Goal: Information Seeking & Learning: Learn about a topic

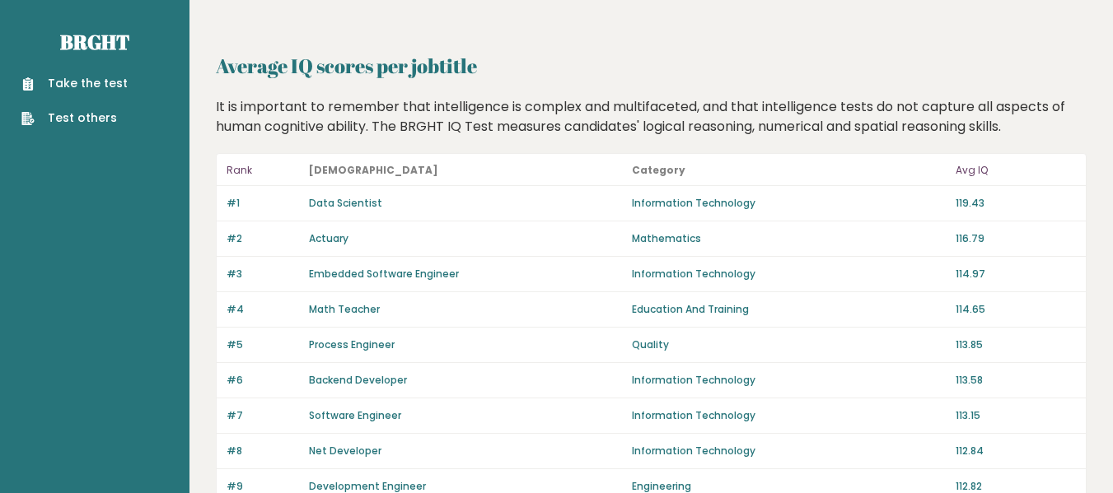
scroll to position [1251, 0]
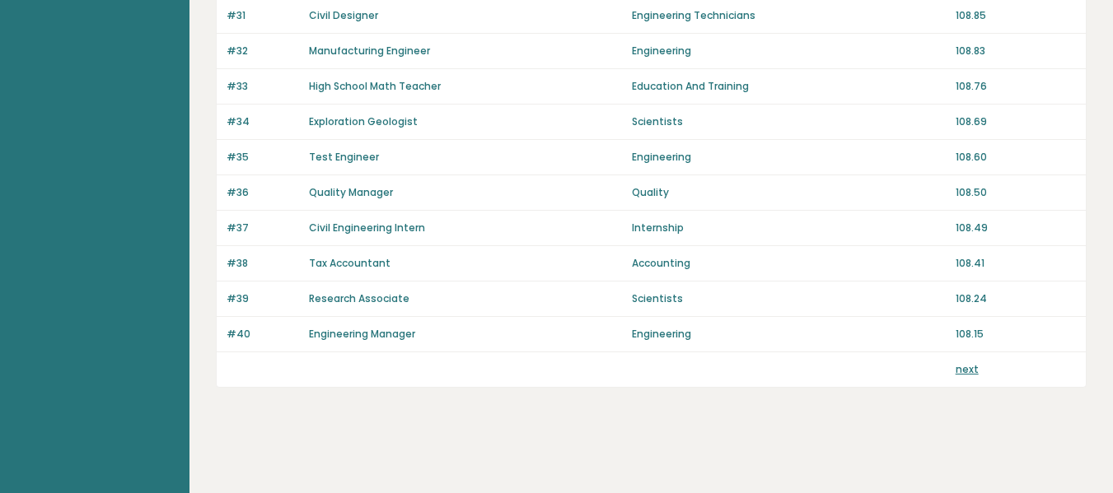
click at [961, 368] on link "next" at bounding box center [967, 369] width 23 height 14
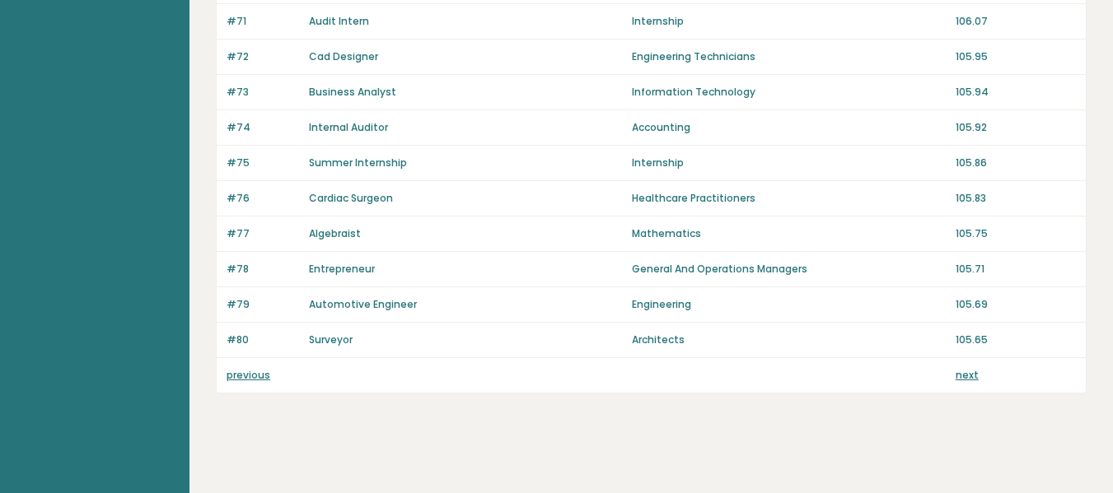
scroll to position [1251, 0]
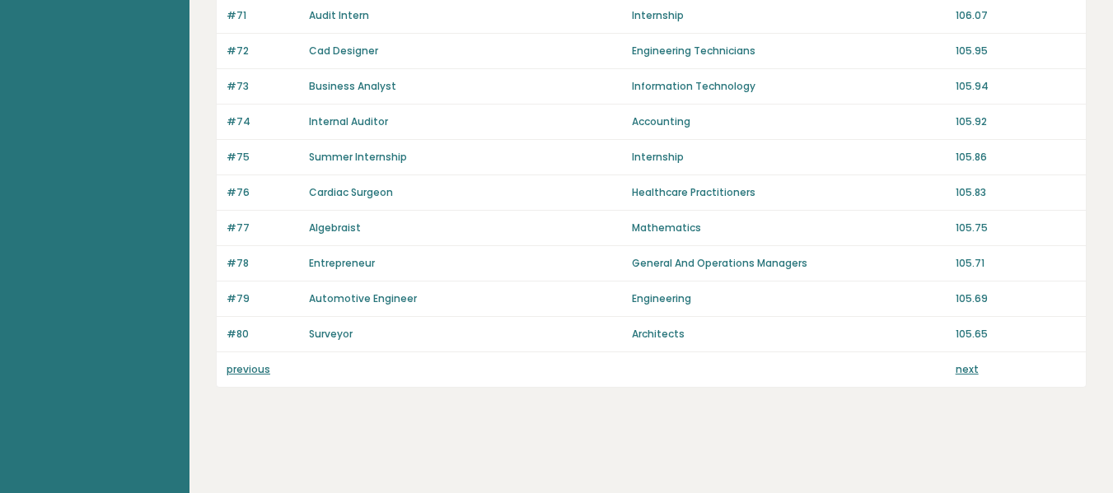
click at [965, 369] on link "next" at bounding box center [967, 369] width 23 height 14
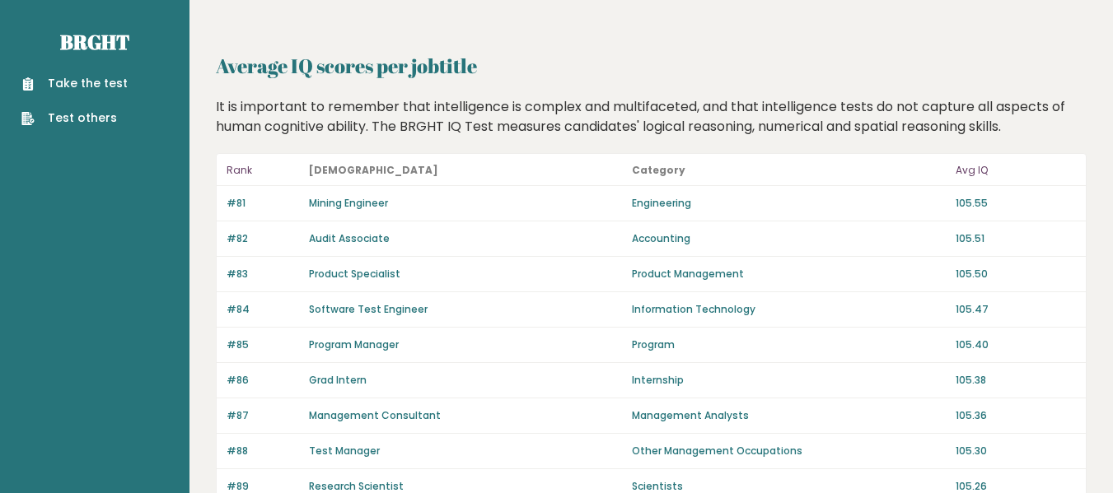
scroll to position [1251, 0]
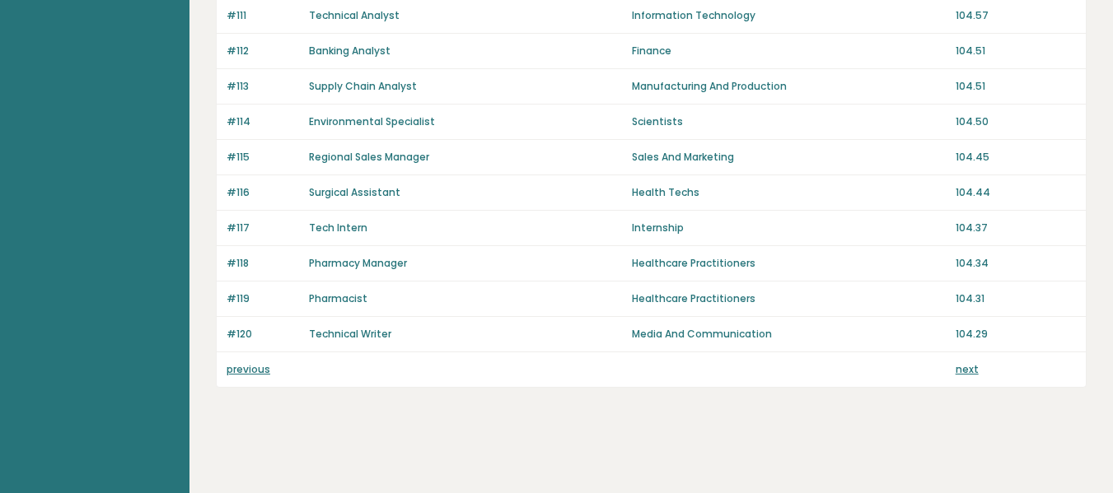
click at [963, 372] on link "next" at bounding box center [967, 369] width 23 height 14
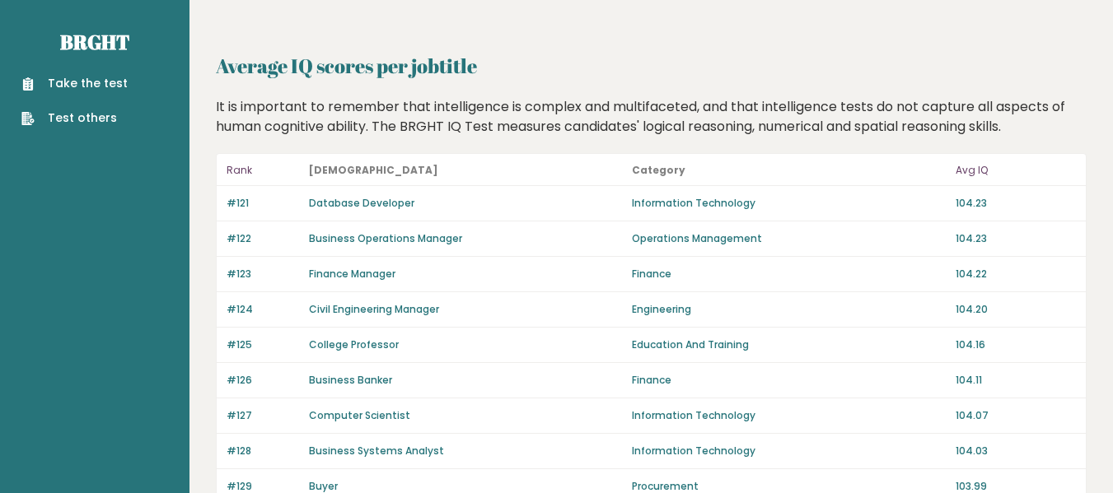
scroll to position [1251, 0]
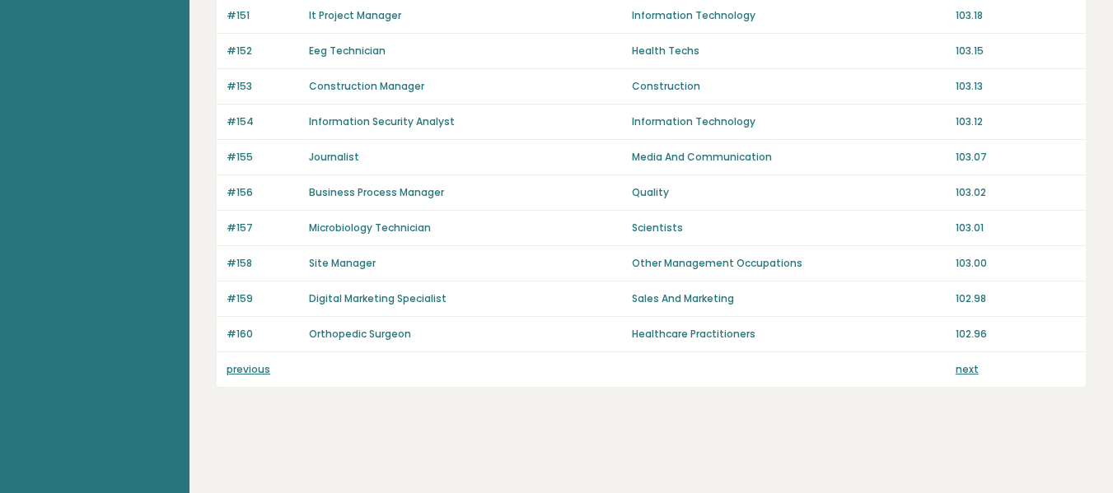
click at [969, 372] on link "next" at bounding box center [967, 369] width 23 height 14
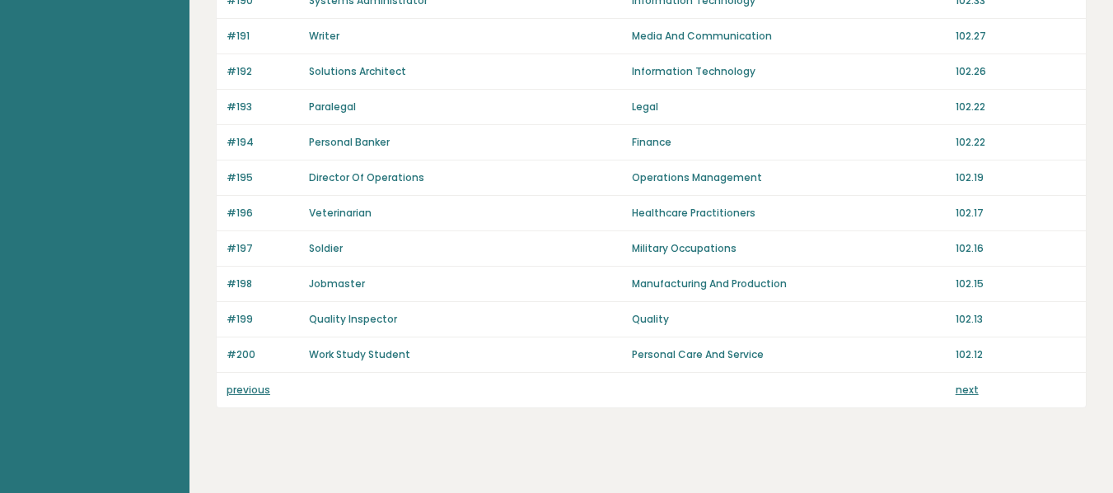
scroll to position [1251, 0]
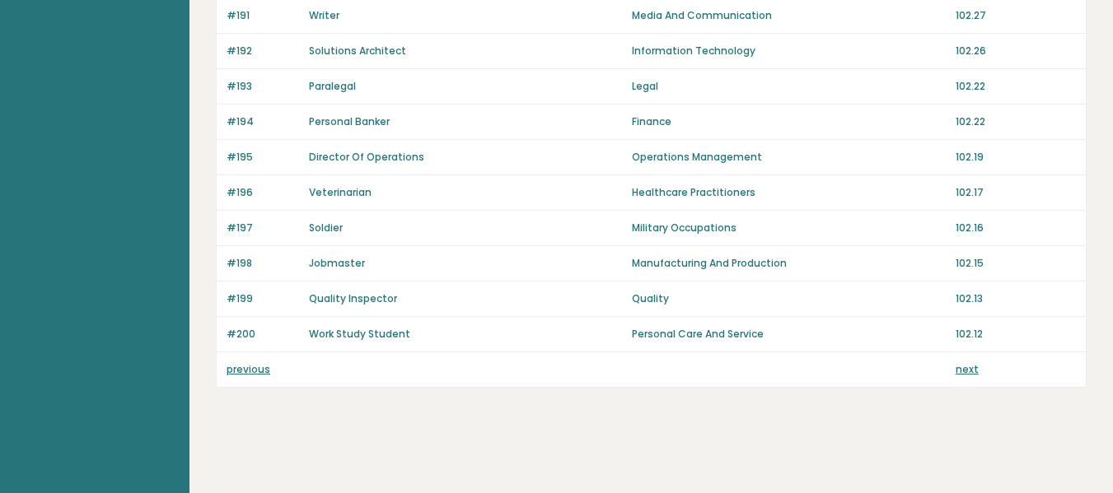
click at [956, 367] on link "next" at bounding box center [967, 369] width 23 height 14
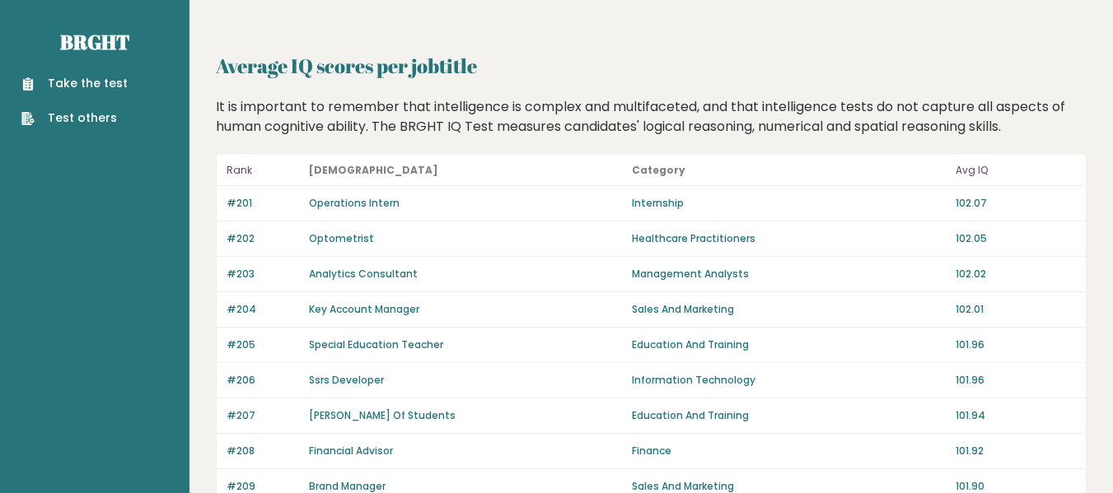
scroll to position [1251, 0]
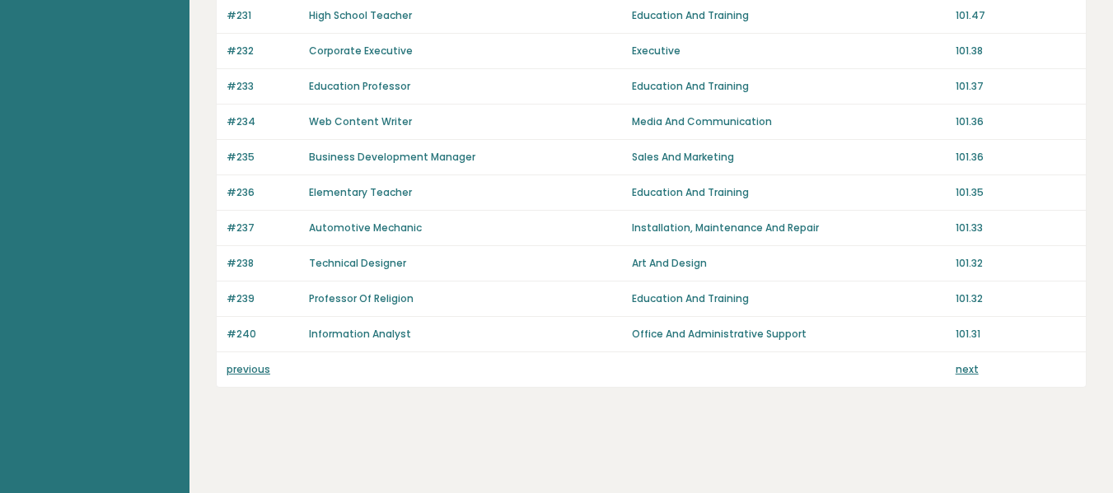
click at [969, 366] on link "next" at bounding box center [967, 369] width 23 height 14
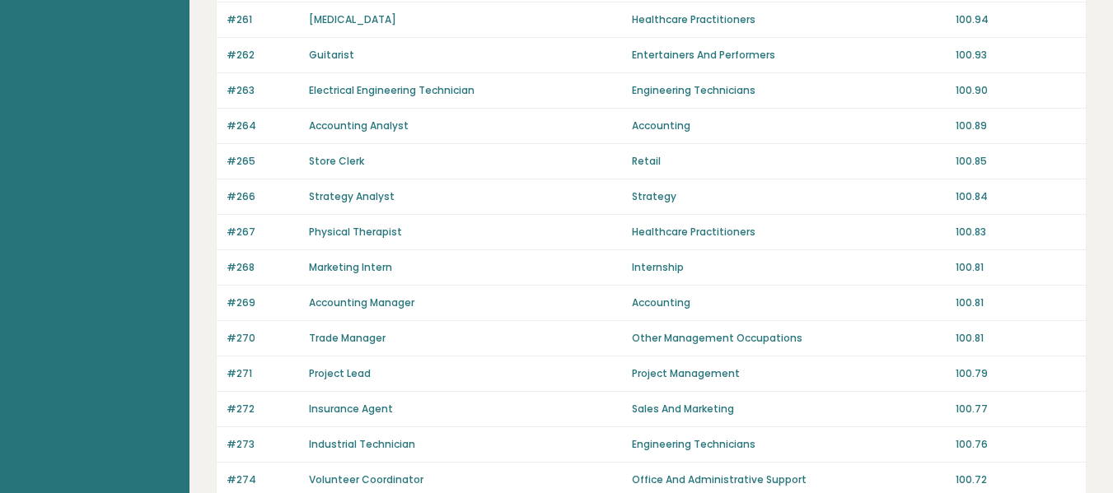
scroll to position [1251, 0]
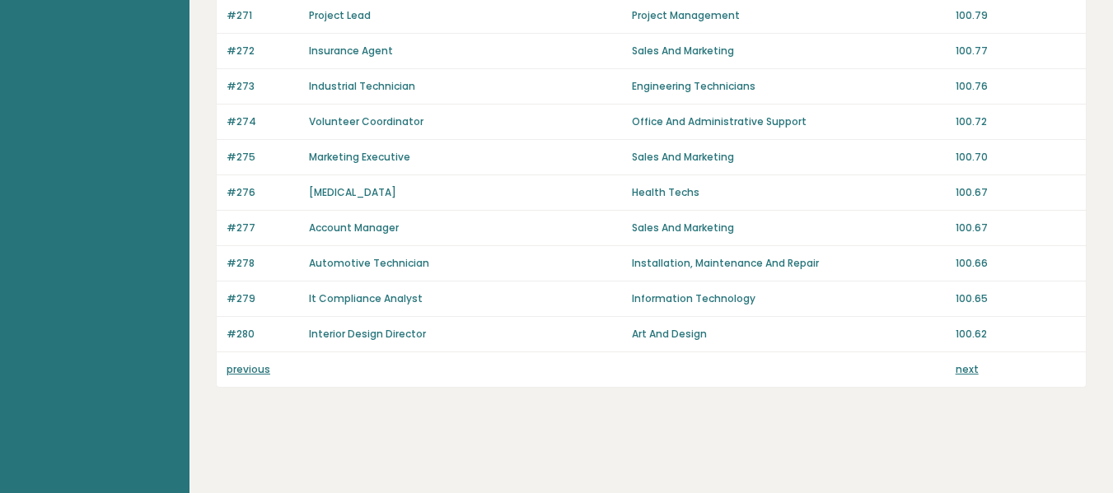
click at [966, 375] on link "next" at bounding box center [967, 369] width 23 height 14
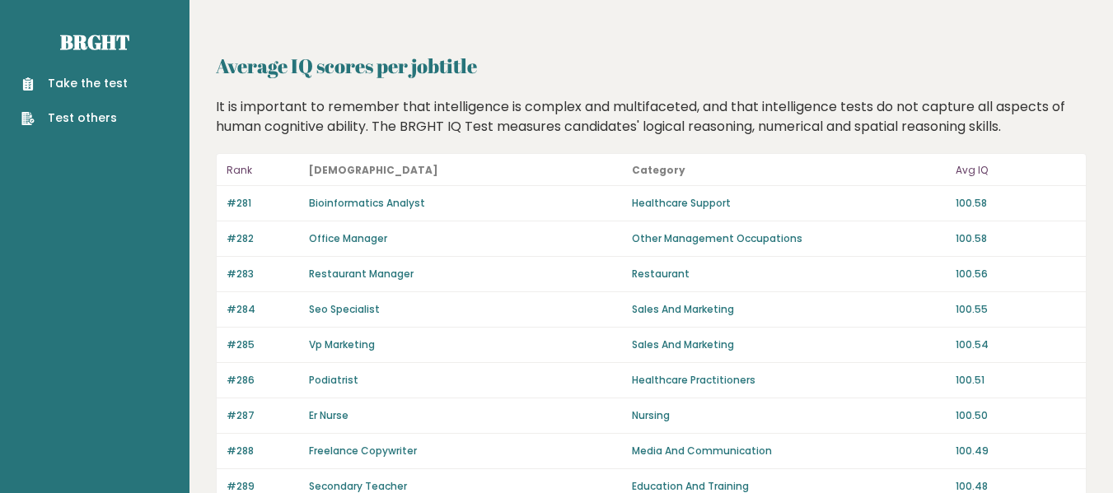
scroll to position [1251, 0]
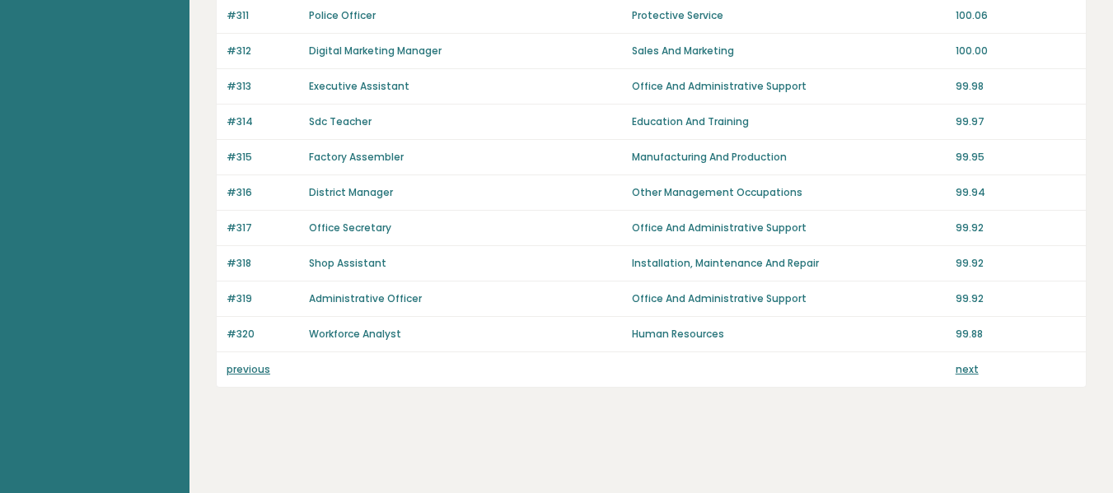
click at [248, 372] on div "previous next" at bounding box center [651, 370] width 869 height 35
click at [248, 372] on link "previous" at bounding box center [249, 369] width 44 height 14
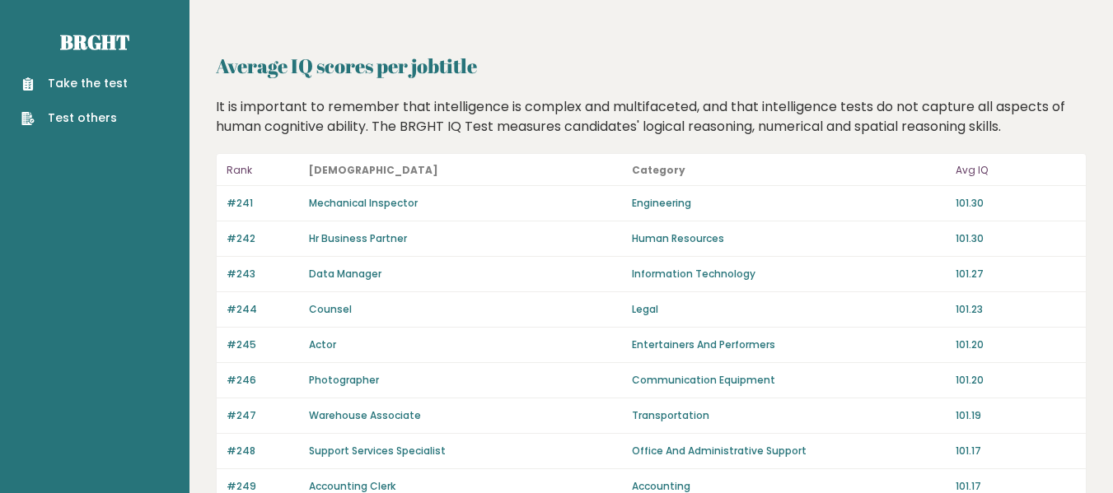
click at [248, 372] on div "#246 Photographer Communication Equipment 101.20" at bounding box center [651, 380] width 869 height 35
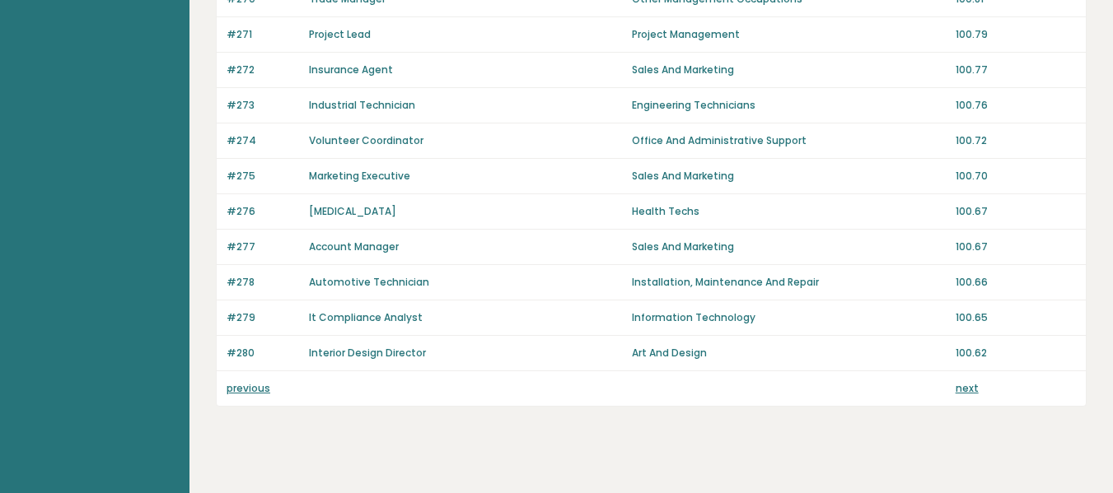
scroll to position [1251, 0]
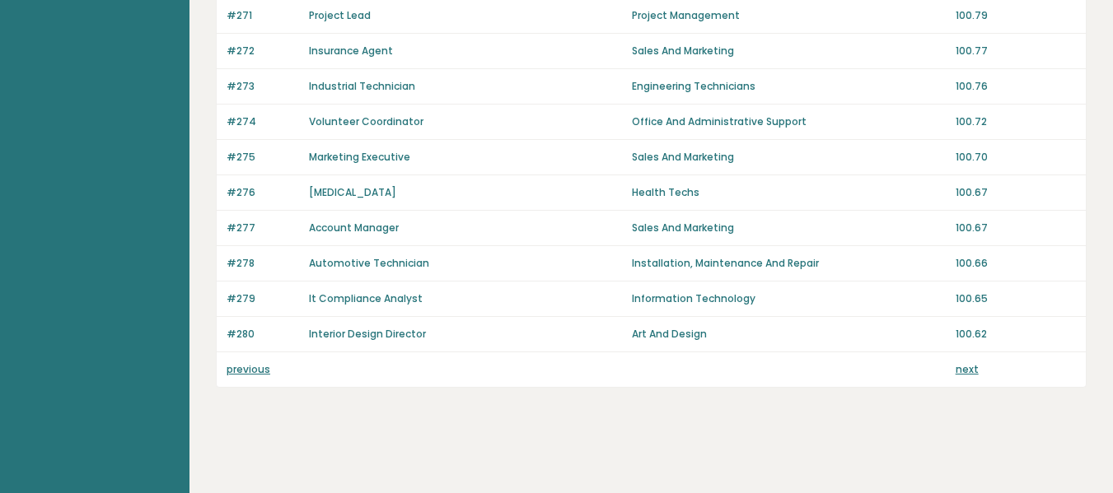
click at [233, 364] on link "previous" at bounding box center [249, 369] width 44 height 14
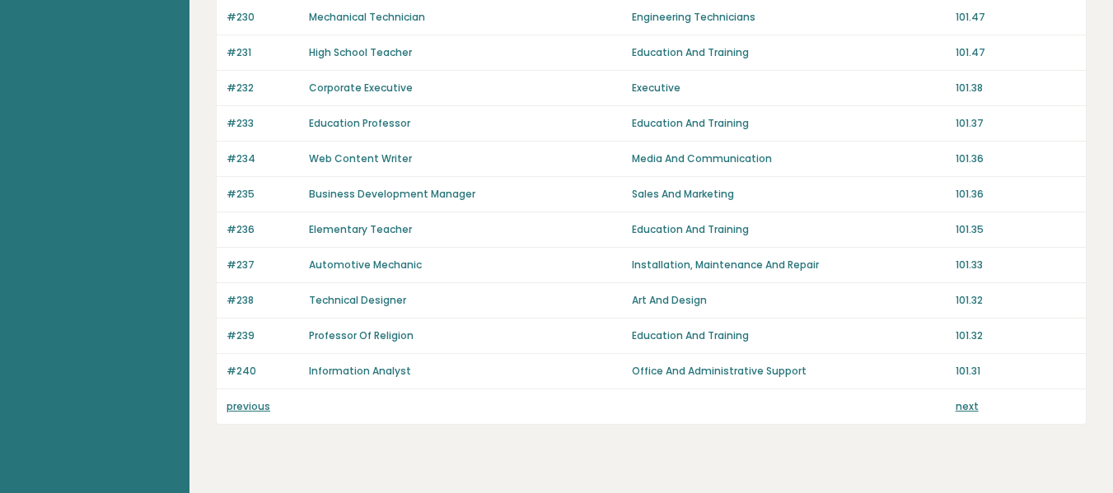
scroll to position [1251, 0]
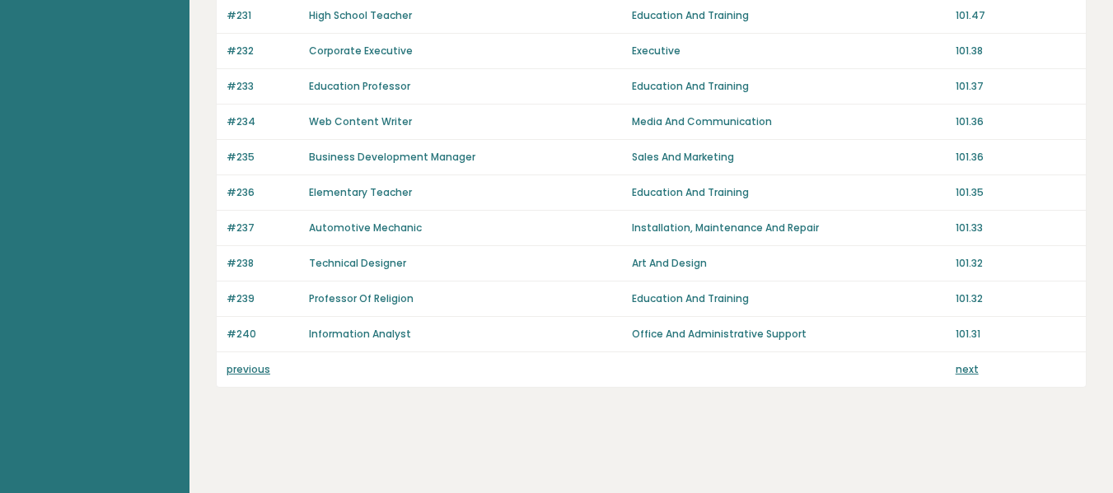
click at [239, 374] on link "previous" at bounding box center [249, 369] width 44 height 14
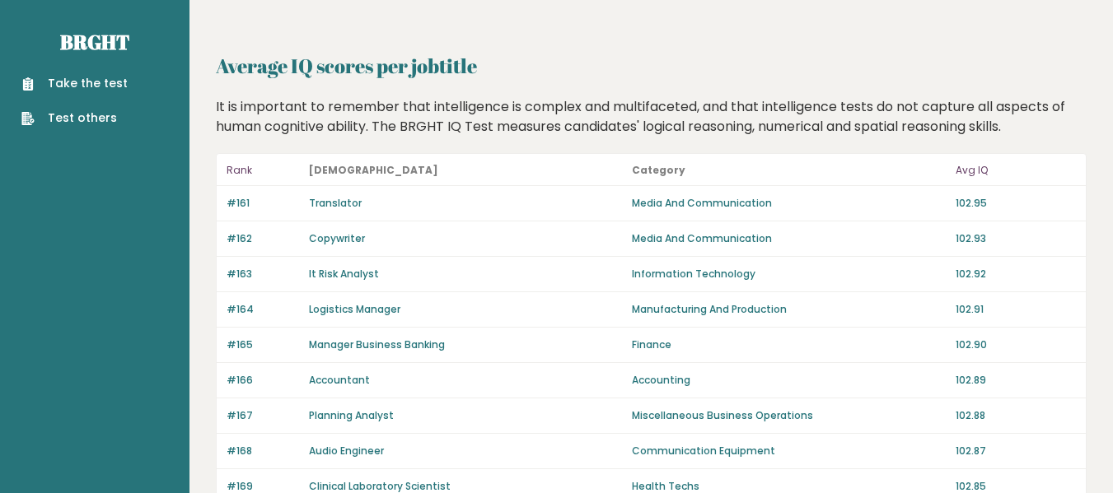
scroll to position [1251, 0]
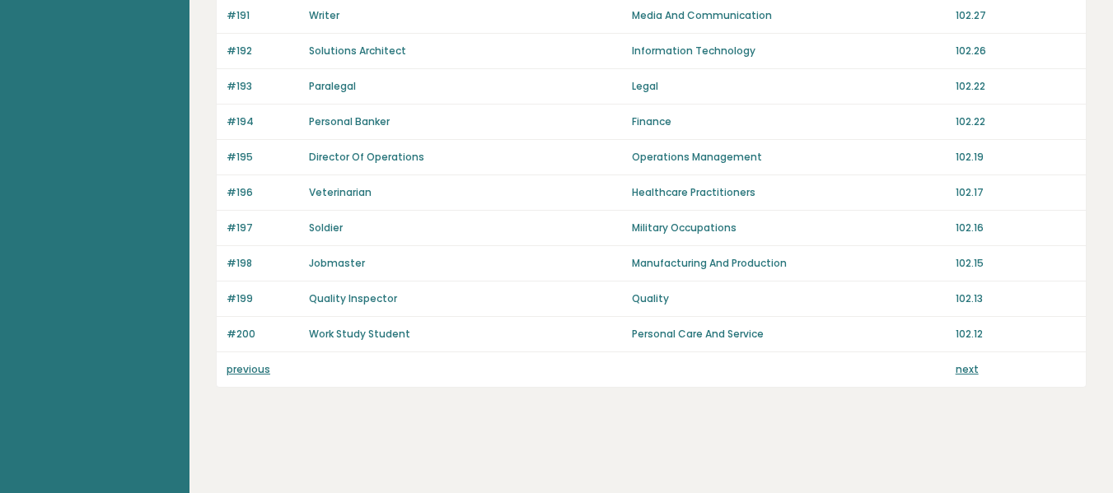
click at [239, 367] on link "previous" at bounding box center [249, 369] width 44 height 14
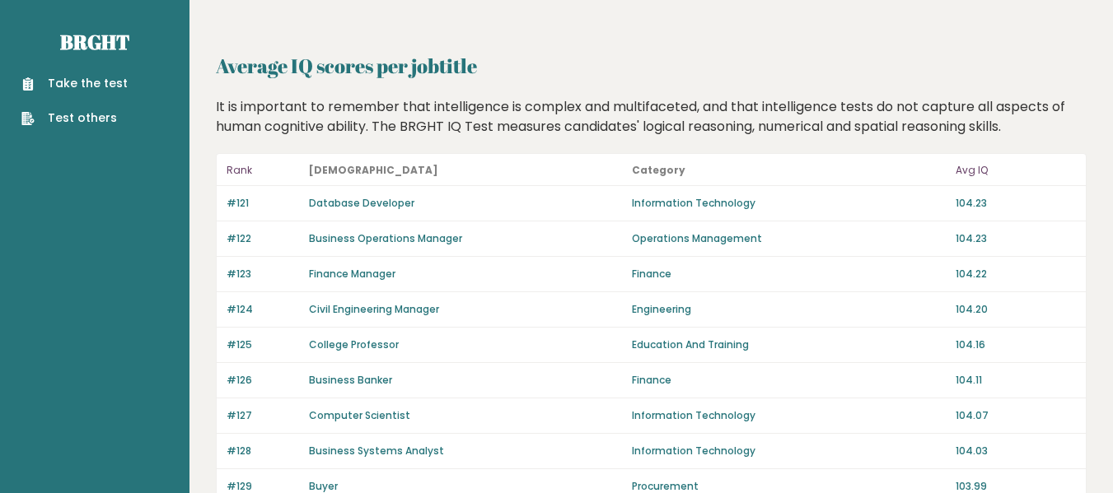
scroll to position [1251, 0]
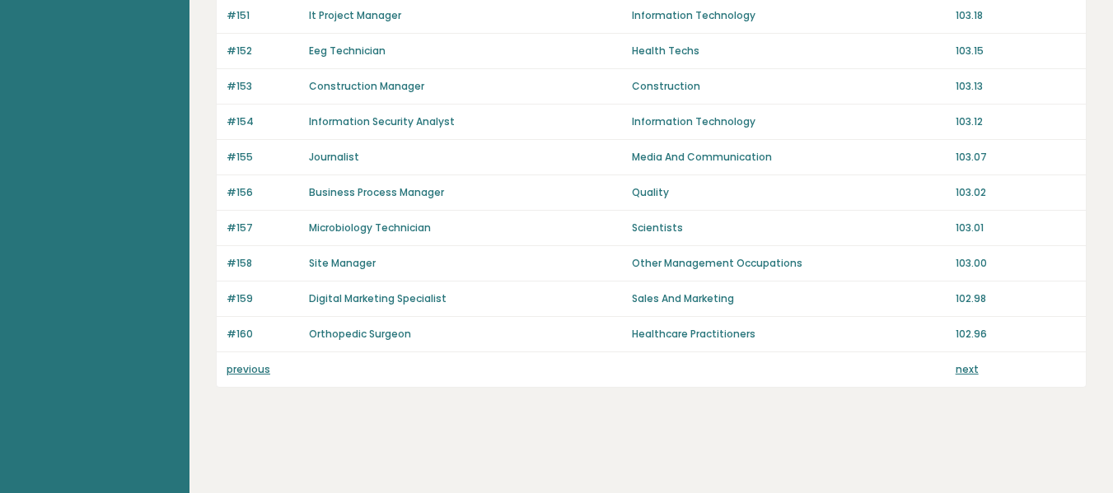
click at [229, 367] on link "previous" at bounding box center [249, 369] width 44 height 14
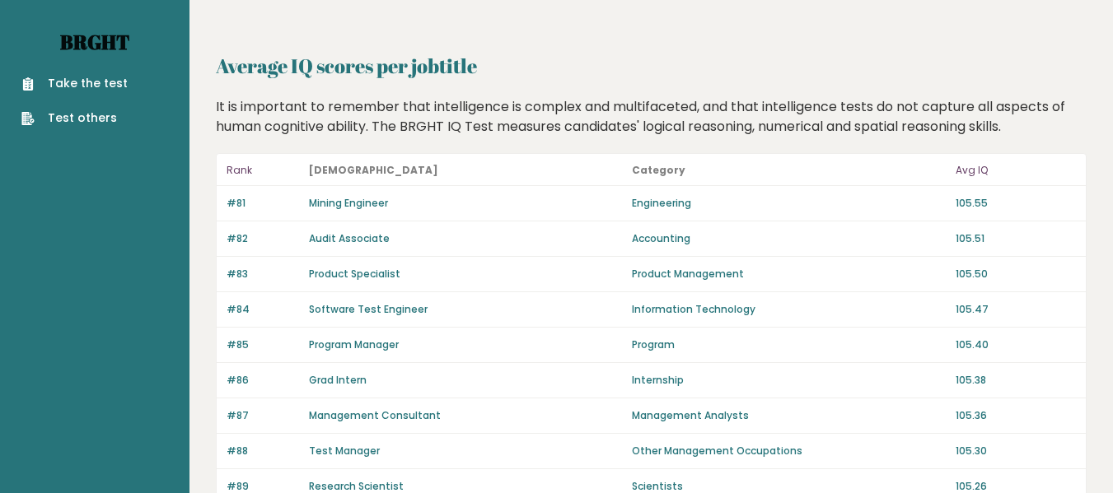
click at [88, 40] on link "Brght" at bounding box center [94, 42] width 69 height 26
